Goal: Information Seeking & Learning: Understand process/instructions

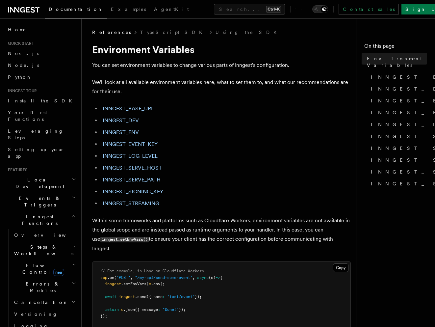
click at [283, 84] on p "We'll look at all available environment variables here, what to set them to, an…" at bounding box center [221, 87] width 259 height 18
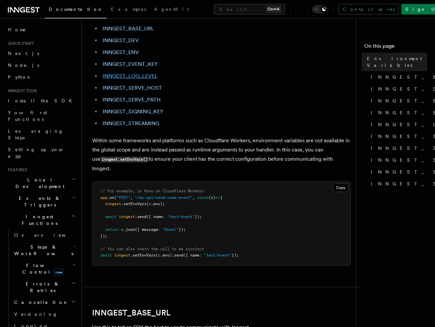
scroll to position [99, 0]
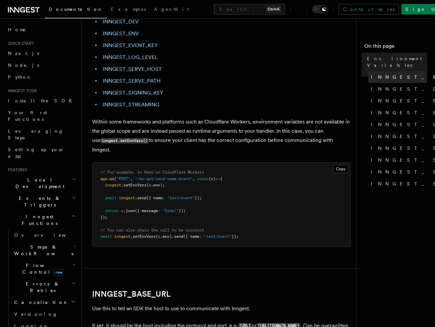
click at [392, 74] on span "INNGEST_BASE_URL" at bounding box center [433, 77] width 124 height 7
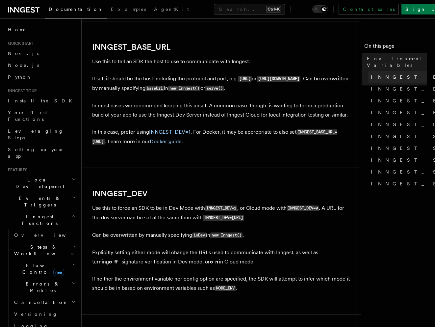
scroll to position [347, 0]
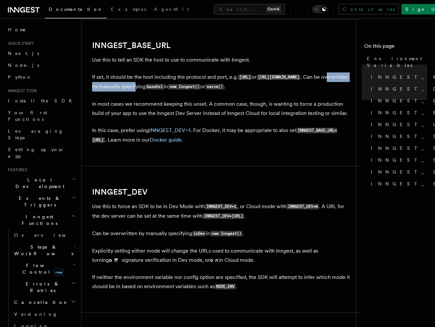
drag, startPoint x: 176, startPoint y: 80, endPoint x: 237, endPoint y: 80, distance: 60.9
click at [237, 80] on p "If set, it should be the host including the protocol and port, e.g. [URL] or [U…" at bounding box center [221, 81] width 259 height 19
drag, startPoint x: 237, startPoint y: 80, endPoint x: 208, endPoint y: 78, distance: 29.3
click at [209, 78] on p "If set, it should be the host including the protocol and port, e.g. [URL] or [U…" at bounding box center [221, 81] width 259 height 19
click at [147, 79] on p "If set, it should be the host including the protocol and port, e.g. [URL] or [U…" at bounding box center [221, 81] width 259 height 19
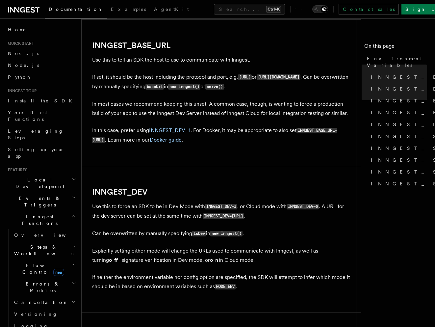
drag, startPoint x: 138, startPoint y: 80, endPoint x: 314, endPoint y: 78, distance: 176.4
click at [314, 78] on p "If set, it should be the host including the protocol and port, e.g. [URL] or [U…" at bounding box center [221, 81] width 259 height 19
click at [224, 84] on code "serve()" at bounding box center [214, 87] width 18 height 6
click at [384, 133] on span "INNGEST_SERVE_HOST" at bounding box center [440, 136] width 139 height 7
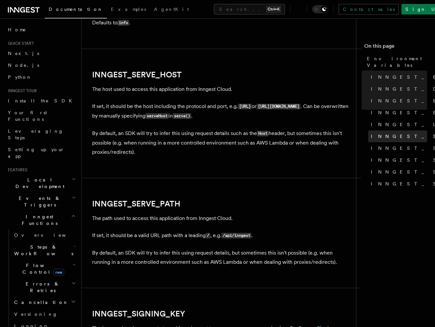
scroll to position [917, 0]
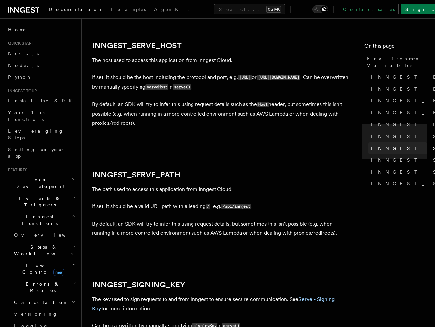
click at [412, 145] on span "INNGEST_SERVE_PATH" at bounding box center [440, 148] width 138 height 7
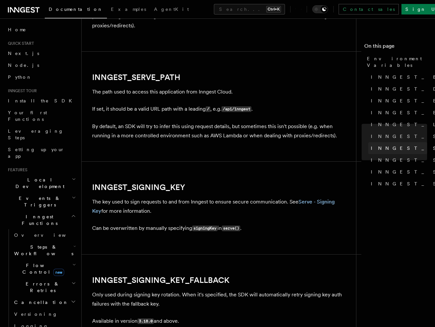
scroll to position [1046, 0]
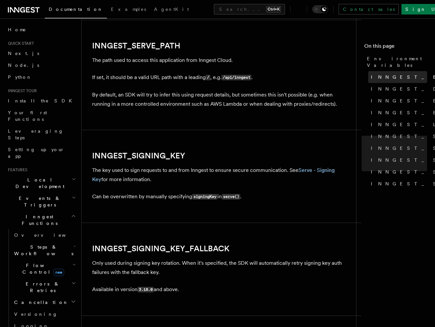
click at [413, 71] on link "INNGEST_BASE_URL" at bounding box center [397, 77] width 59 height 12
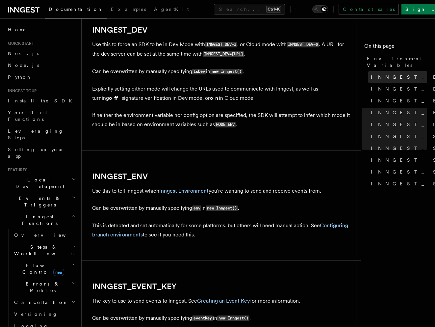
scroll to position [347, 0]
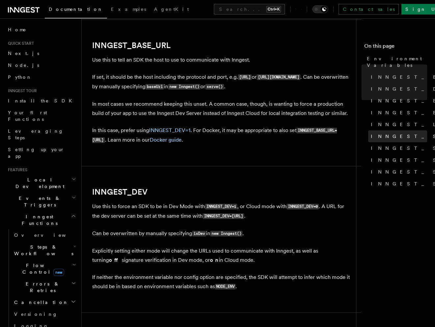
click at [420, 133] on span "INNGEST_SERVE_HOST" at bounding box center [440, 136] width 139 height 7
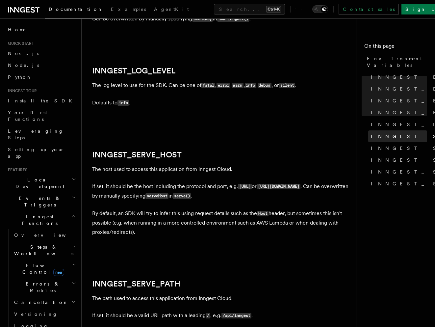
scroll to position [917, 0]
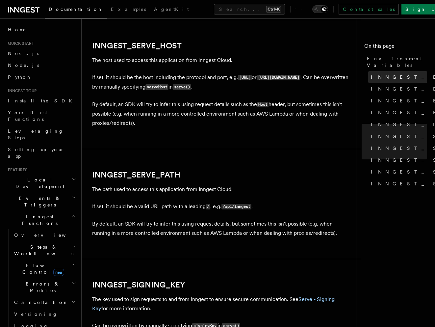
click at [401, 74] on span "INNGEST_BASE_URL" at bounding box center [433, 77] width 124 height 7
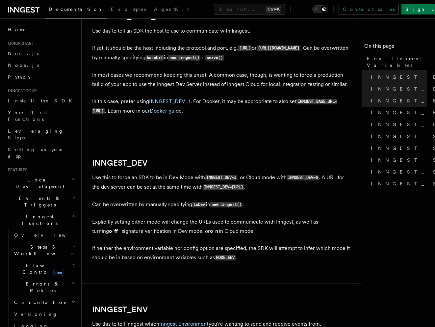
scroll to position [347, 0]
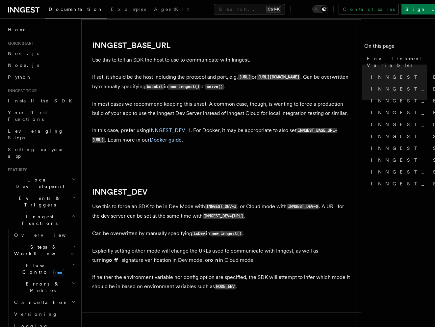
click at [301, 10] on icon at bounding box center [301, 9] width 0 height 6
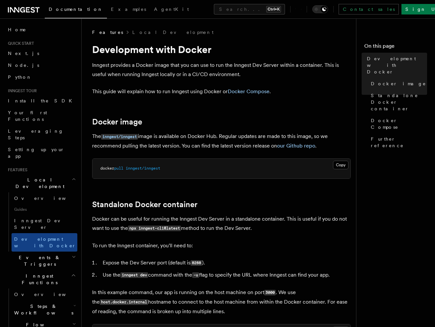
click at [314, 89] on p "This guide will explain how to run Inngest using Docker or Docker Compose ." at bounding box center [221, 91] width 259 height 9
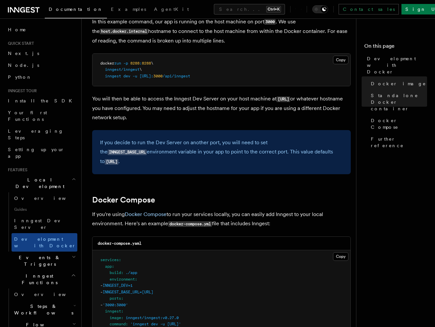
scroll to position [263, 0]
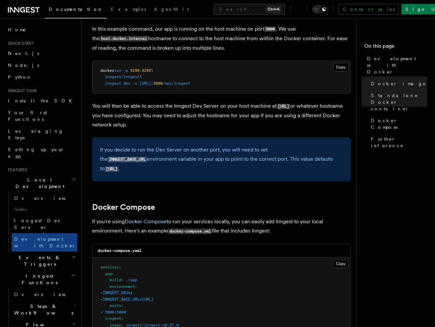
click at [147, 157] on code "INNGEST_BASE_URL" at bounding box center [127, 160] width 39 height 6
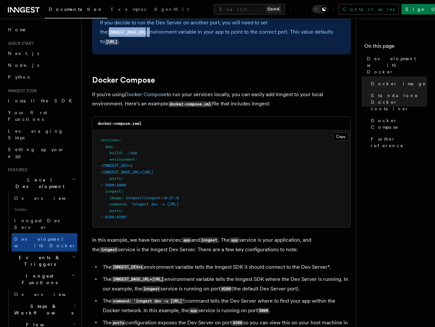
scroll to position [395, 0]
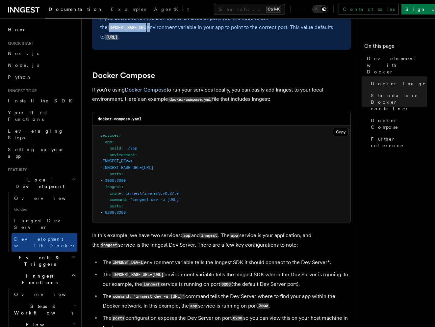
drag, startPoint x: 219, startPoint y: 168, endPoint x: 222, endPoint y: 161, distance: 7.7
click at [222, 161] on pre "services : app : build : ./app environment : - INNGEST_DEV=1 - INNGEST_BASE_URL…" at bounding box center [221, 174] width 258 height 97
copy code "- INNGEST_BASE_URL=http://inngest:8288"
click at [239, 122] on div "docker-compose.yaml" at bounding box center [221, 118] width 258 height 13
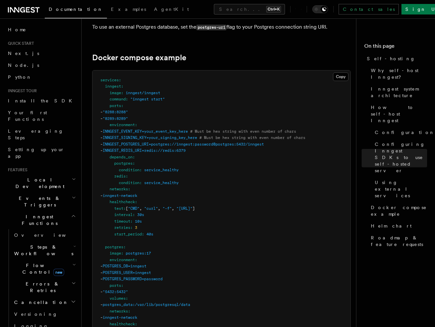
scroll to position [1767, 0]
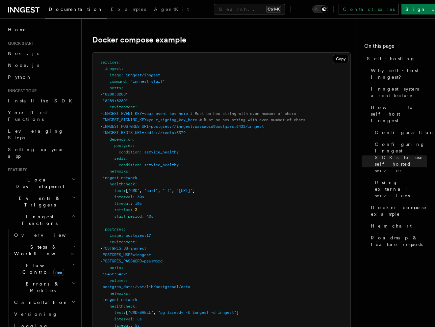
click at [228, 17] on div "Documentation Examples AgentKit Search... Ctrl+K Contact sales Sign Up" at bounding box center [217, 9] width 435 height 18
